Goal: Task Accomplishment & Management: Use online tool/utility

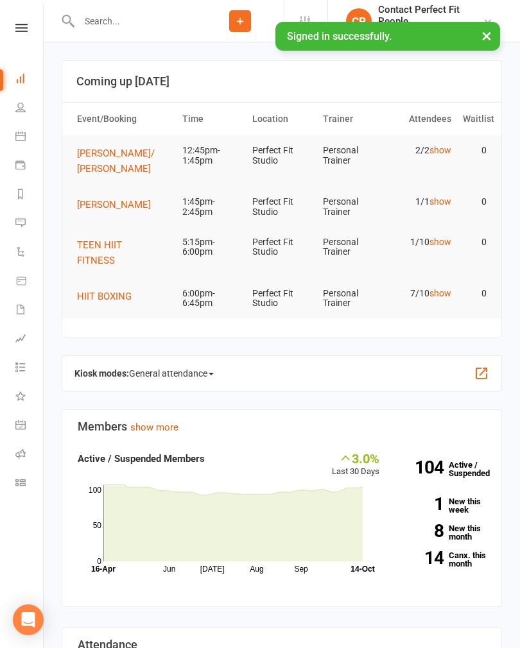
click at [105, 146] on button "[PERSON_NAME]/ [PERSON_NAME]" at bounding box center [124, 161] width 94 height 31
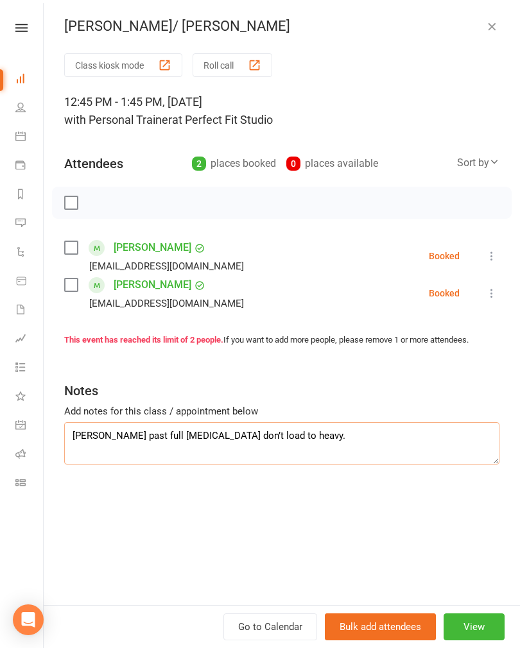
click at [423, 428] on textarea "[PERSON_NAME] past full [MEDICAL_DATA] don’t load to heavy." at bounding box center [281, 443] width 435 height 42
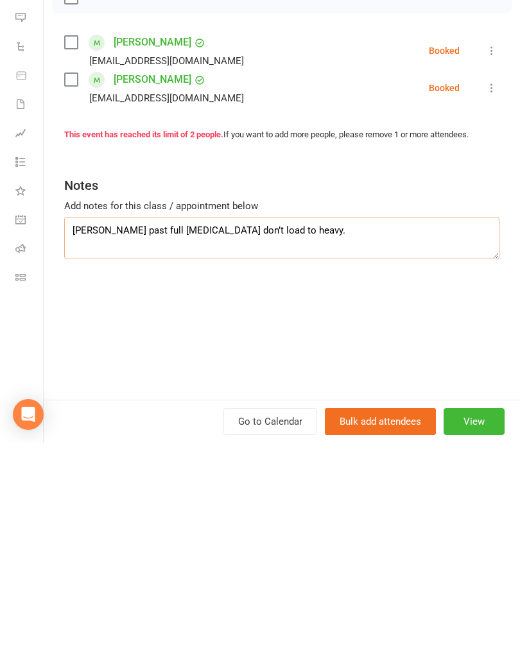
click at [116, 422] on textarea "[PERSON_NAME] past full [MEDICAL_DATA] don’t load to heavy." at bounding box center [281, 443] width 435 height 42
click at [114, 422] on textarea "[PERSON_NAME] past full [MEDICAL_DATA] don’t load to heavy." at bounding box center [281, 443] width 435 height 42
click at [112, 422] on textarea "[PERSON_NAME] past full [MEDICAL_DATA] don’t load to heavy." at bounding box center [281, 443] width 435 height 42
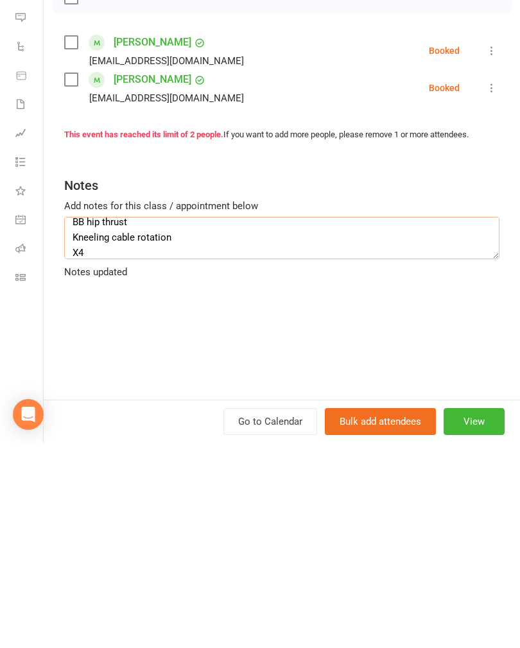
type textarea "BB squats BB hip thrust Kneeling cable rotation X4"
click at [133, 275] on link "[PERSON_NAME]" at bounding box center [153, 285] width 78 height 21
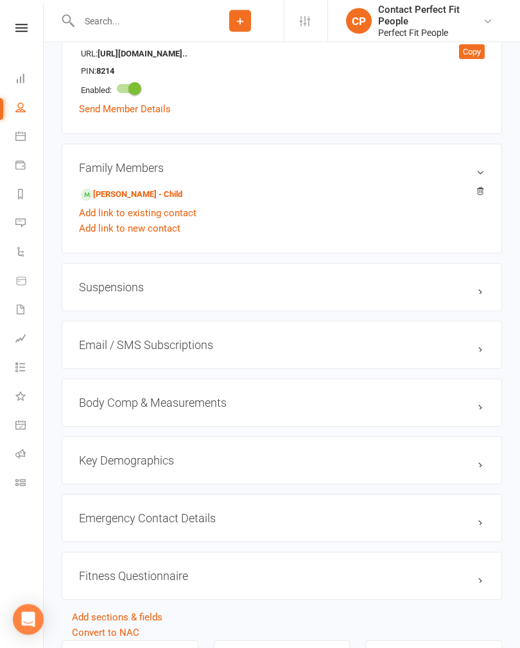
scroll to position [1144, 0]
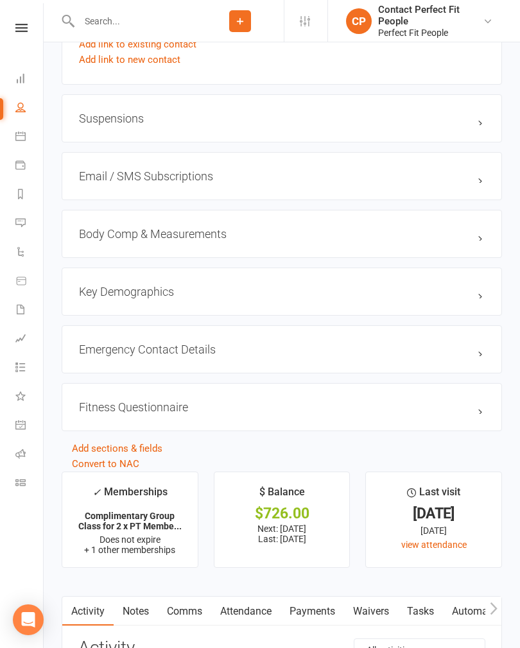
click at [479, 414] on h3 "Fitness Questionnaire edit" at bounding box center [282, 406] width 406 height 13
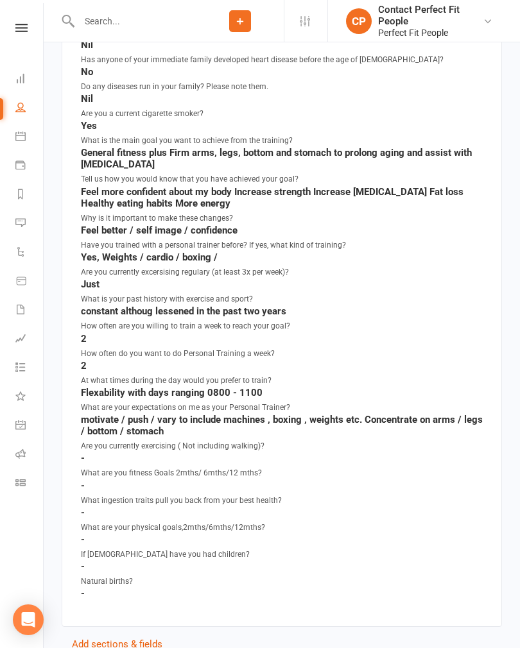
scroll to position [1877, 0]
click at [22, 139] on icon at bounding box center [20, 136] width 10 height 10
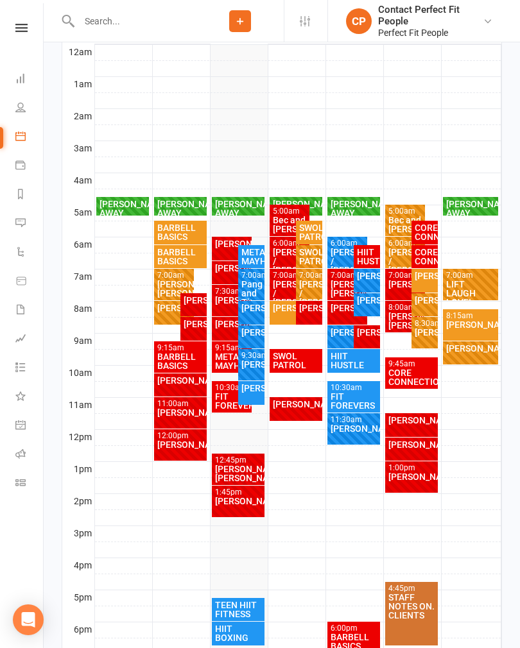
scroll to position [228, 0]
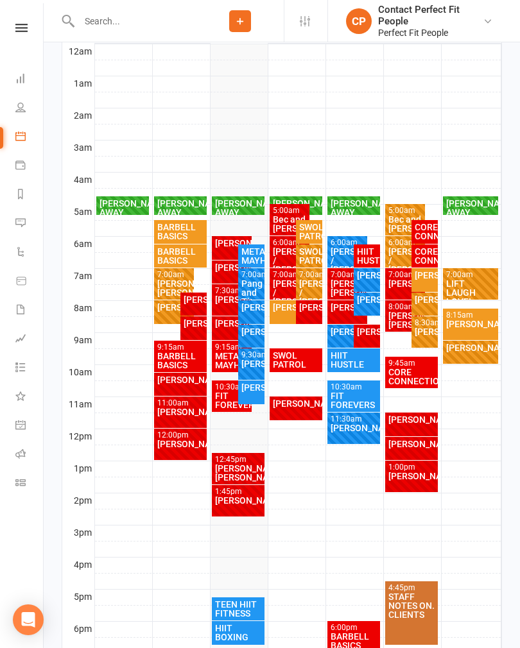
click at [226, 477] on div "[PERSON_NAME]/ [PERSON_NAME]" at bounding box center [238, 473] width 48 height 18
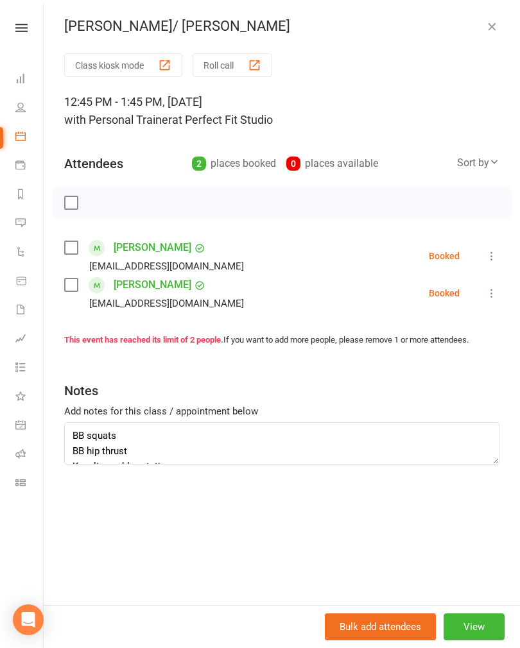
click at [490, 25] on icon "button" at bounding box center [491, 26] width 13 height 13
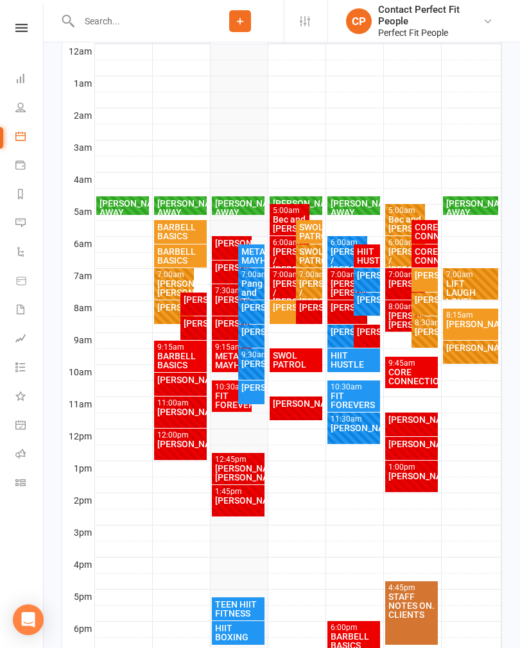
click at [227, 468] on div "[PERSON_NAME]/ [PERSON_NAME]" at bounding box center [238, 473] width 48 height 18
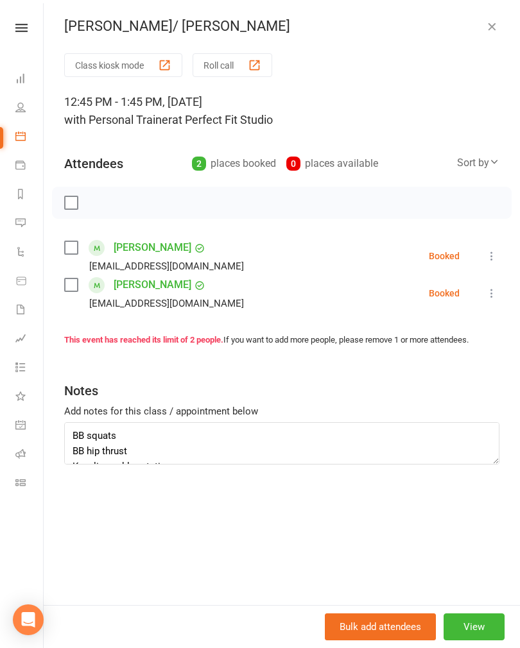
click at [70, 205] on label at bounding box center [70, 202] width 13 height 13
click at [96, 209] on icon "button" at bounding box center [99, 203] width 14 height 14
click at [442, 472] on div "Class kiosk mode Roll call 12:45 PM - 1:45 PM, [DATE] with Personal Trainer at …" at bounding box center [282, 329] width 476 height 552
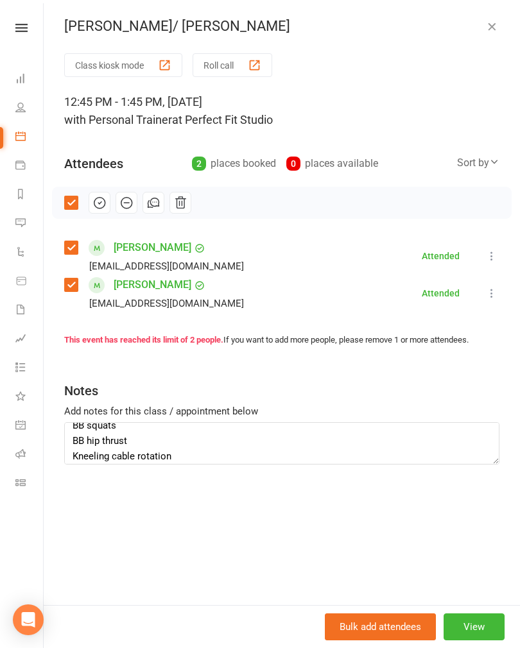
click at [488, 24] on icon "button" at bounding box center [491, 26] width 13 height 13
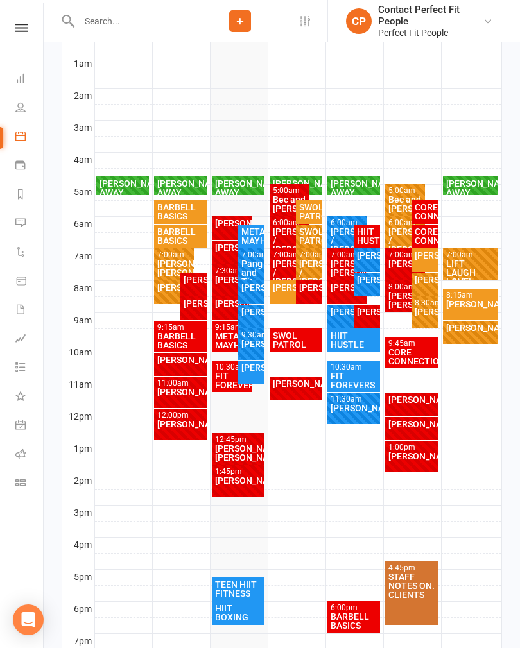
click at [221, 446] on div "[PERSON_NAME]/ [PERSON_NAME]" at bounding box center [238, 453] width 48 height 18
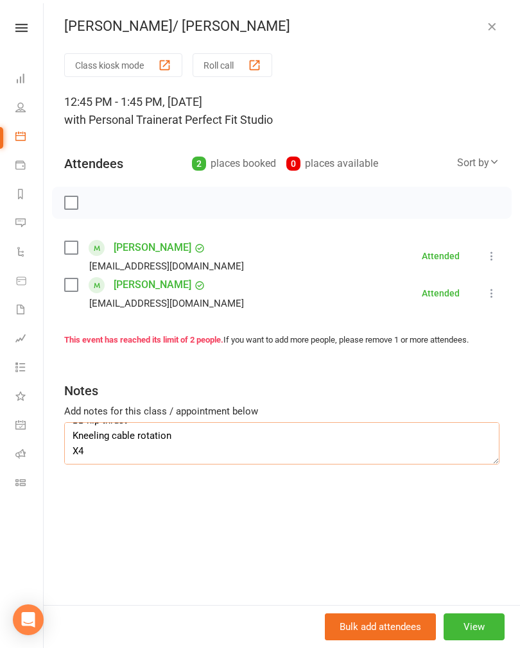
click at [415, 462] on textarea "BB squats BB hip thrust Kneeling cable rotation X4" at bounding box center [281, 443] width 435 height 42
type textarea "BB squats BB hip thrust Kneeling cable rotation X4 Bench press Chest fly cable …"
click at [497, 26] on icon "button" at bounding box center [491, 26] width 13 height 13
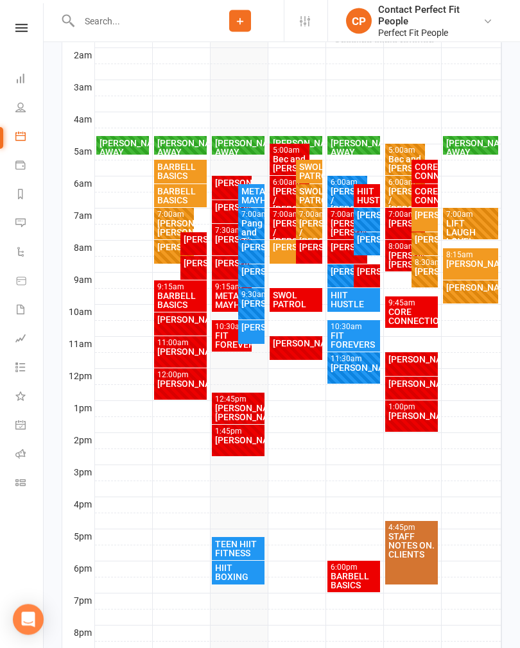
click at [236, 546] on div "TEEN HIIT FITNESS" at bounding box center [238, 549] width 48 height 18
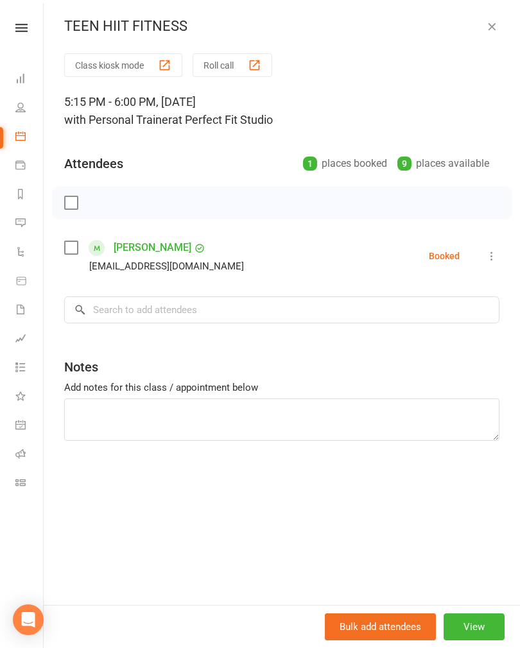
click at [496, 26] on icon "button" at bounding box center [491, 26] width 13 height 13
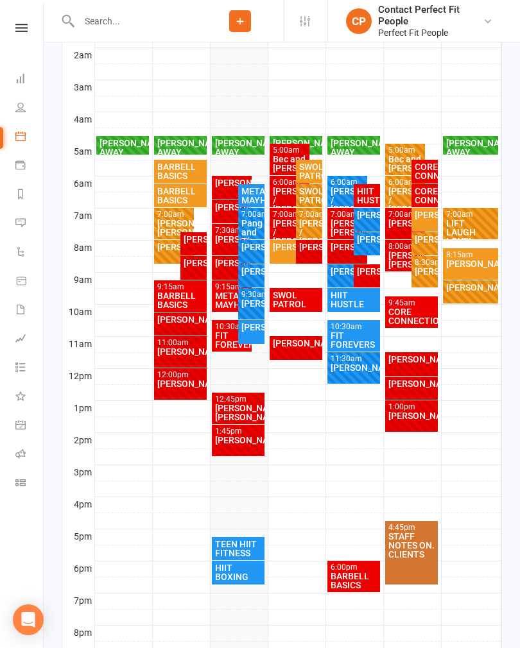
click at [221, 576] on div "HIIT BOXING" at bounding box center [238, 572] width 48 height 18
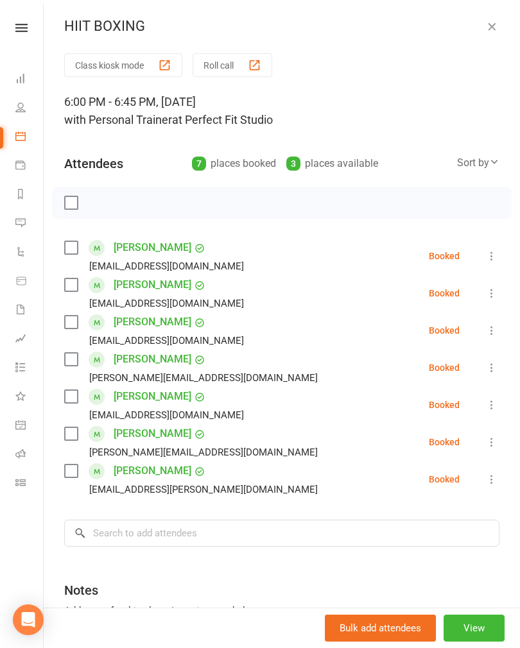
scroll to position [308, 0]
click at [497, 22] on icon "button" at bounding box center [491, 26] width 13 height 13
